Goal: Navigation & Orientation: Find specific page/section

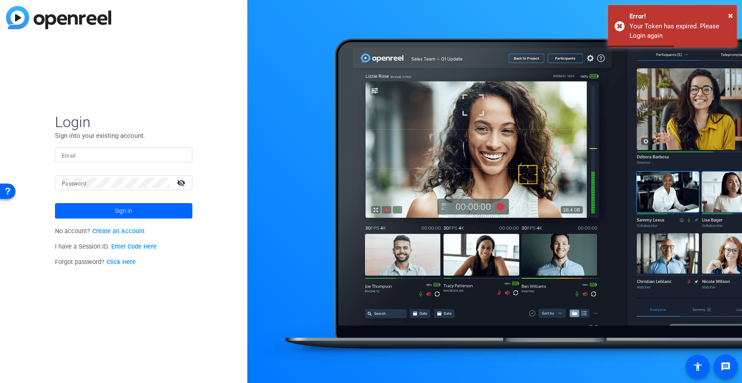
click at [102, 140] on p "Sign into your existing account." at bounding box center [123, 135] width 137 height 9
click at [99, 152] on input "Email" at bounding box center [124, 155] width 124 height 10
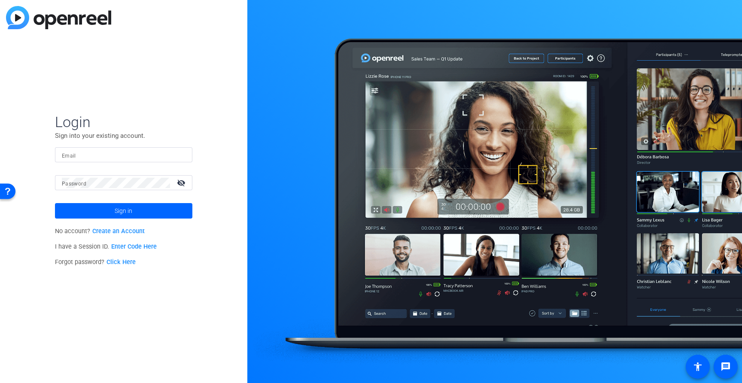
type input "[EMAIL_ADDRESS][PERSON_NAME][DOMAIN_NAME]"
click at [182, 212] on span at bounding box center [123, 211] width 137 height 21
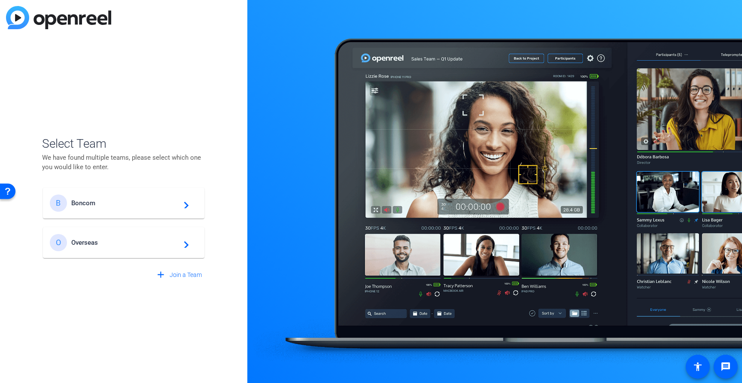
click at [162, 195] on div "B Boncom navigate_next" at bounding box center [124, 203] width 148 height 17
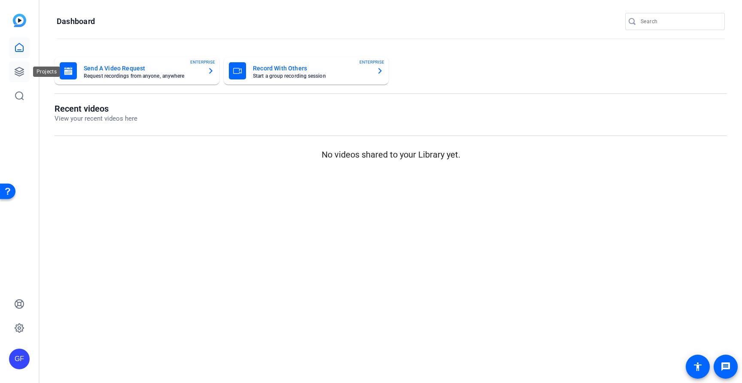
click at [19, 62] on link at bounding box center [19, 71] width 21 height 21
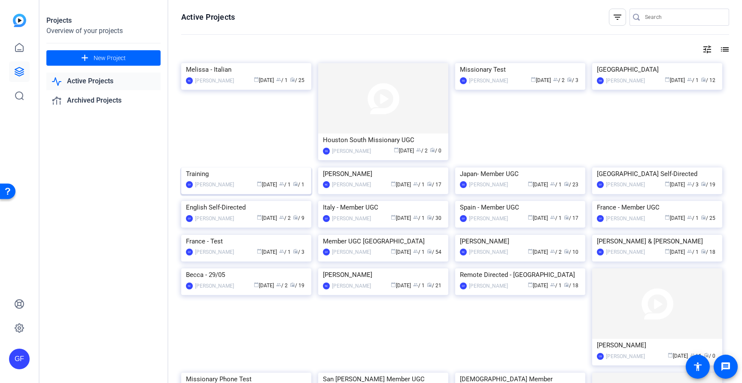
click at [292, 168] on img at bounding box center [246, 168] width 130 height 0
